Goal: Navigation & Orientation: Find specific page/section

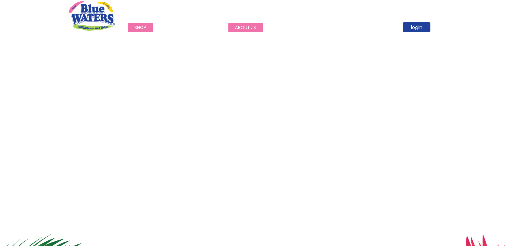
click at [242, 27] on link "about us" at bounding box center [245, 28] width 35 height 10
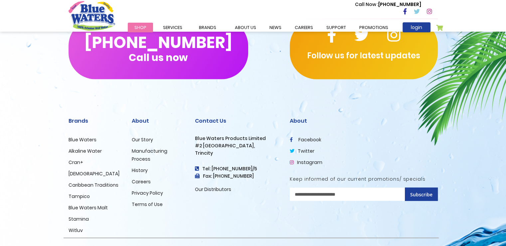
scroll to position [1634, 0]
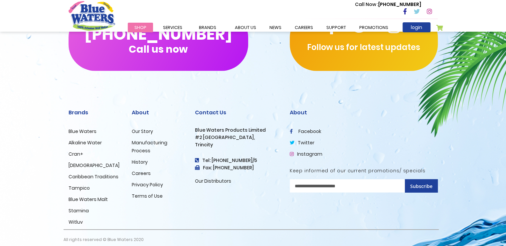
click at [141, 158] on link "History" at bounding box center [140, 161] width 16 height 7
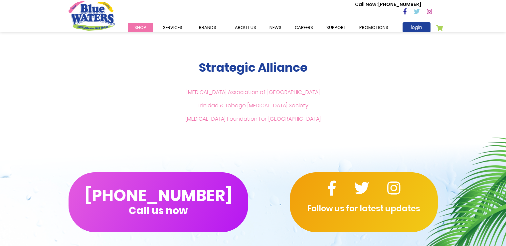
scroll to position [1634, 0]
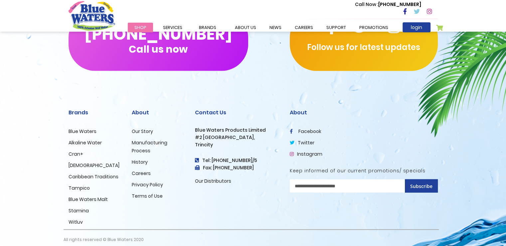
click at [144, 170] on link "Careers" at bounding box center [141, 173] width 19 height 7
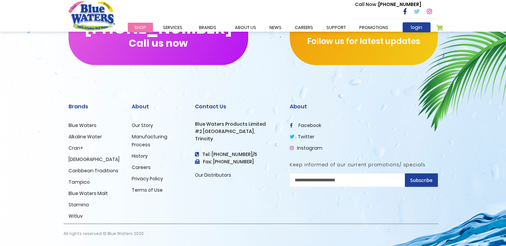
scroll to position [677, 0]
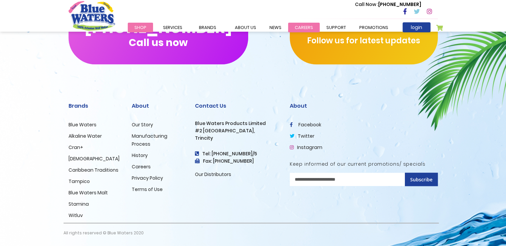
click at [306, 25] on link "careers" at bounding box center [304, 28] width 32 height 10
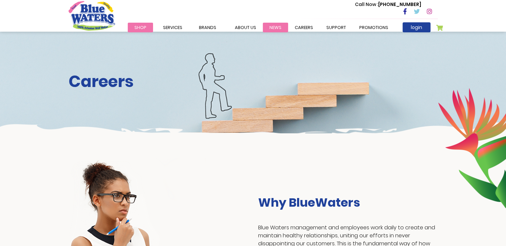
click at [275, 27] on link "News" at bounding box center [275, 28] width 25 height 10
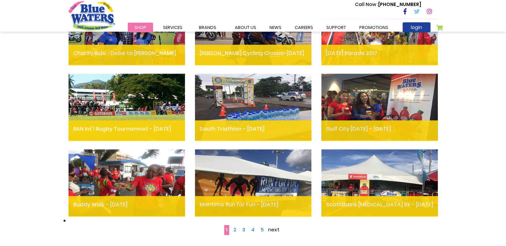
scroll to position [360, 0]
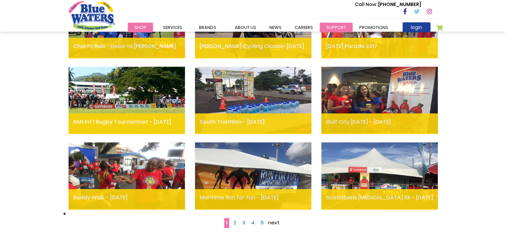
click at [337, 26] on link "support" at bounding box center [336, 28] width 33 height 10
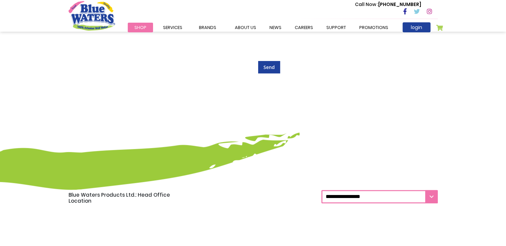
scroll to position [400, 0]
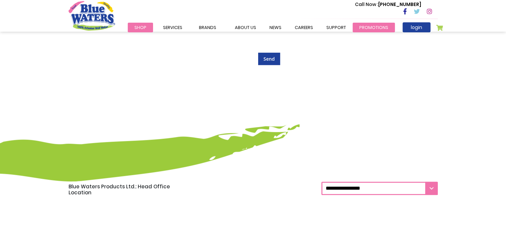
click at [376, 29] on link "Promotions" at bounding box center [374, 28] width 42 height 10
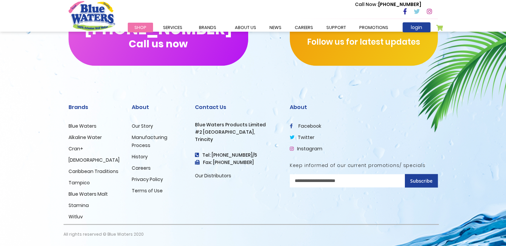
scroll to position [834, 0]
